Goal: Navigation & Orientation: Find specific page/section

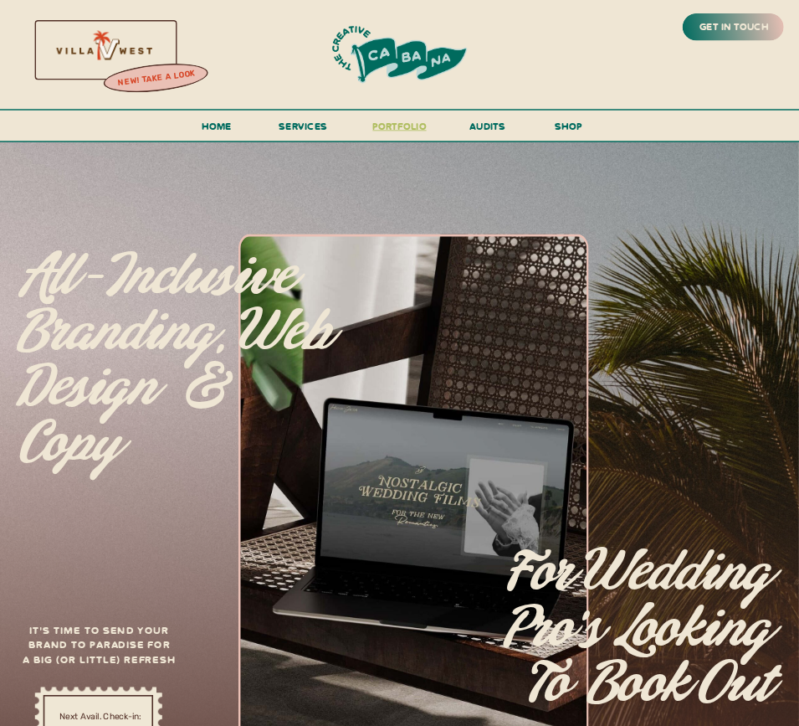
click at [386, 119] on h3 "portfolio" at bounding box center [399, 129] width 63 height 24
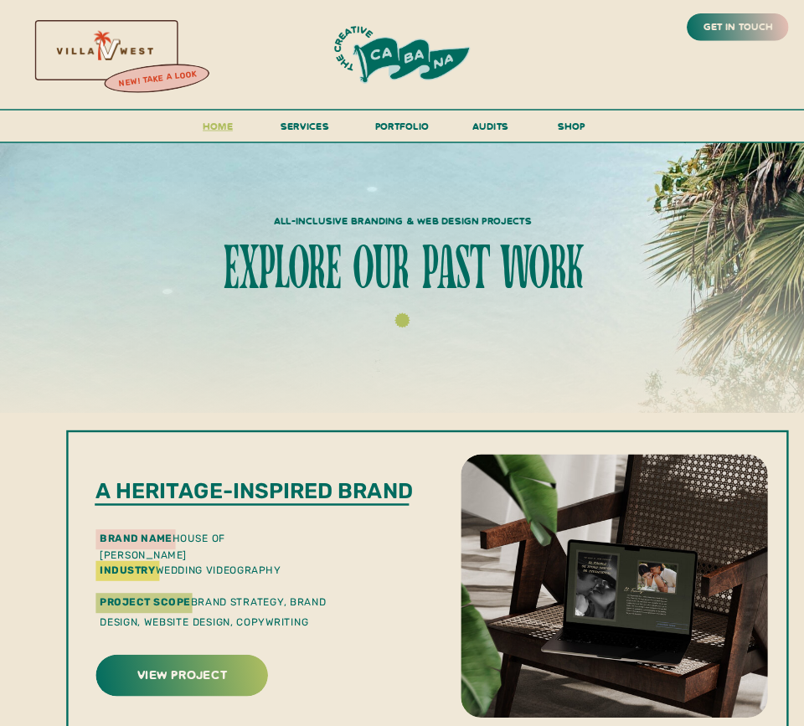
click at [214, 130] on h3 "Home" at bounding box center [218, 130] width 42 height 25
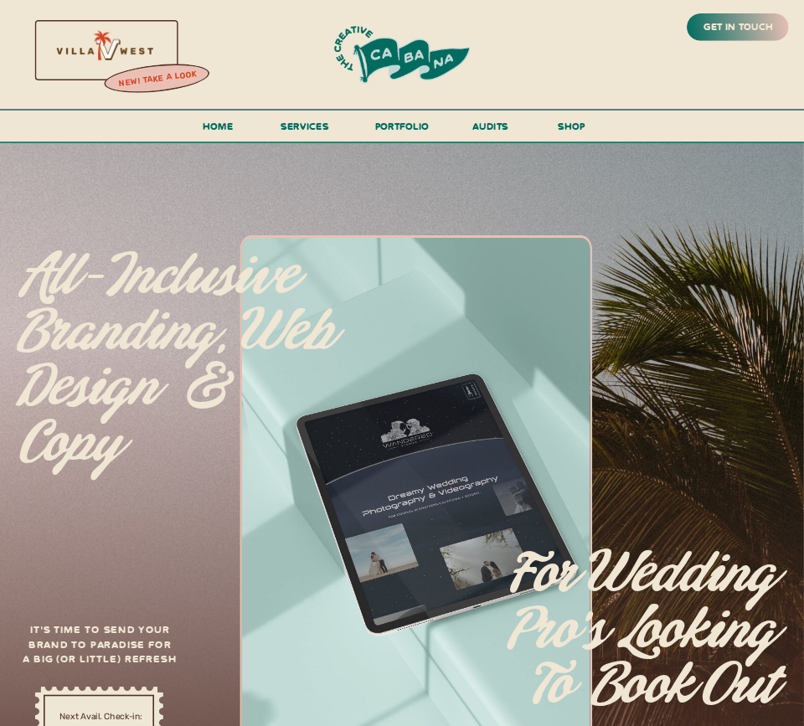
click at [130, 48] on div at bounding box center [104, 49] width 288 height 123
